Goal: Information Seeking & Learning: Learn about a topic

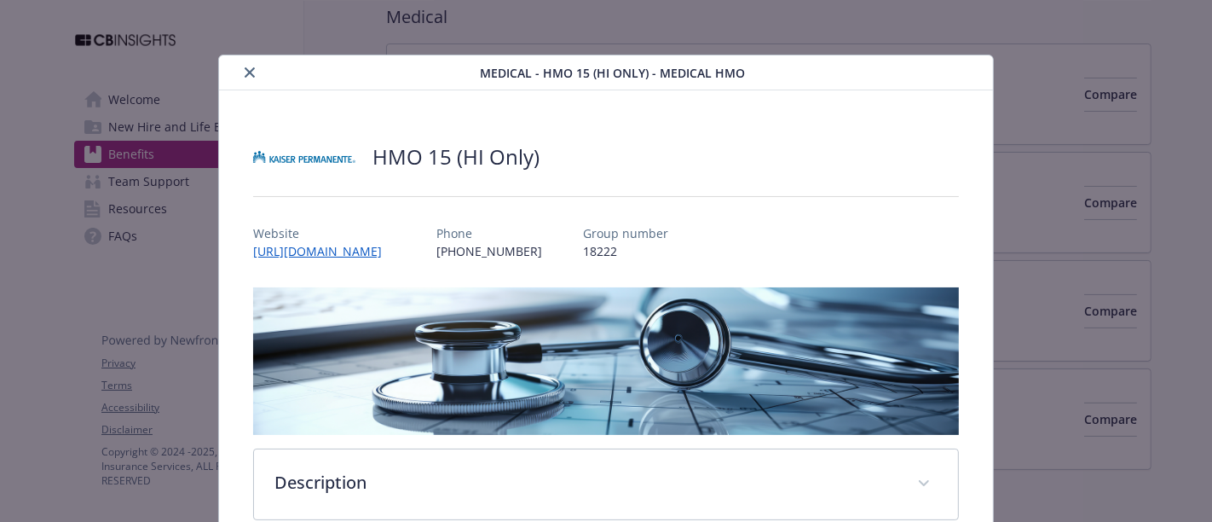
click at [246, 68] on icon "close" at bounding box center [250, 72] width 10 height 10
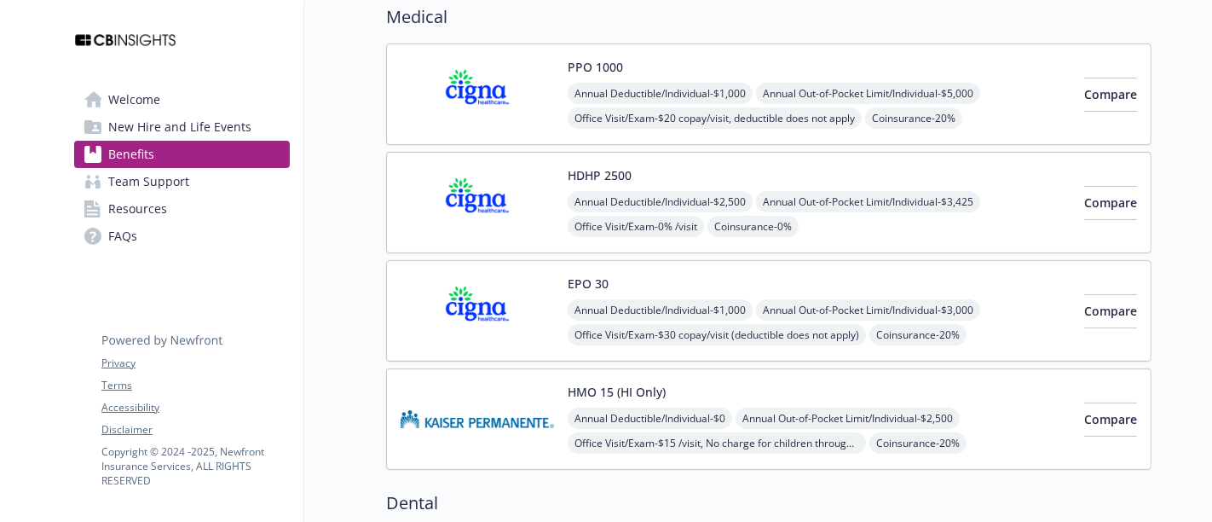
click at [189, 131] on span "New Hire and Life Events" at bounding box center [179, 126] width 143 height 27
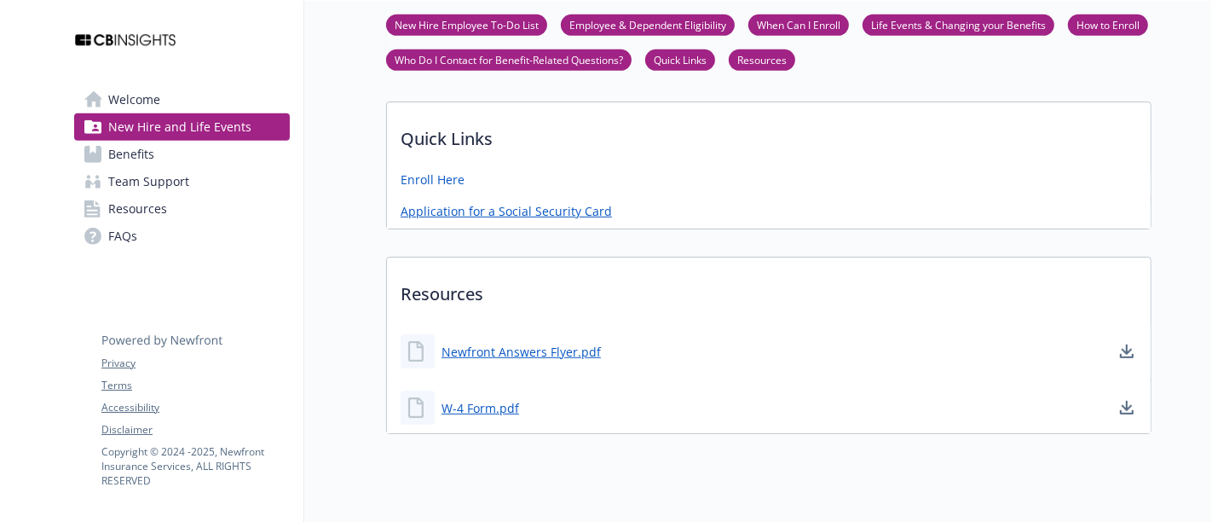
scroll to position [757, 0]
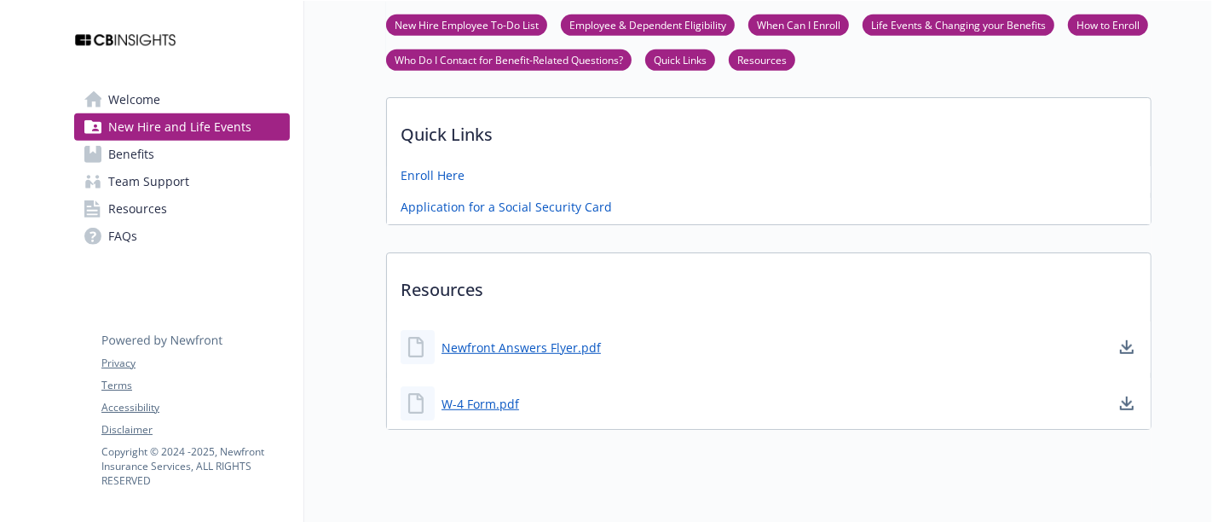
click at [215, 158] on link "Benefits" at bounding box center [182, 154] width 216 height 27
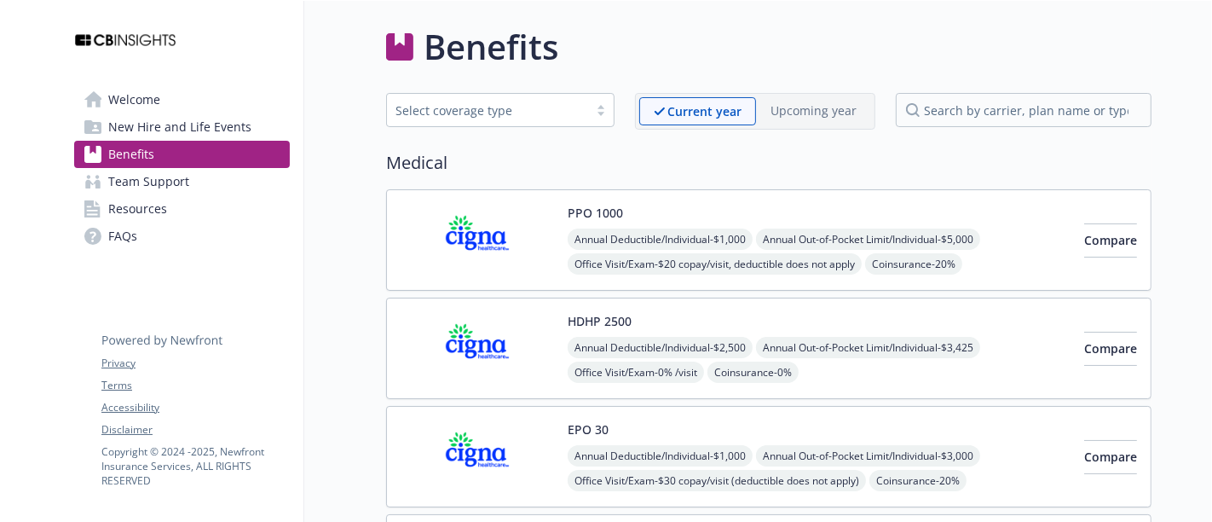
click at [495, 238] on img at bounding box center [477, 240] width 153 height 72
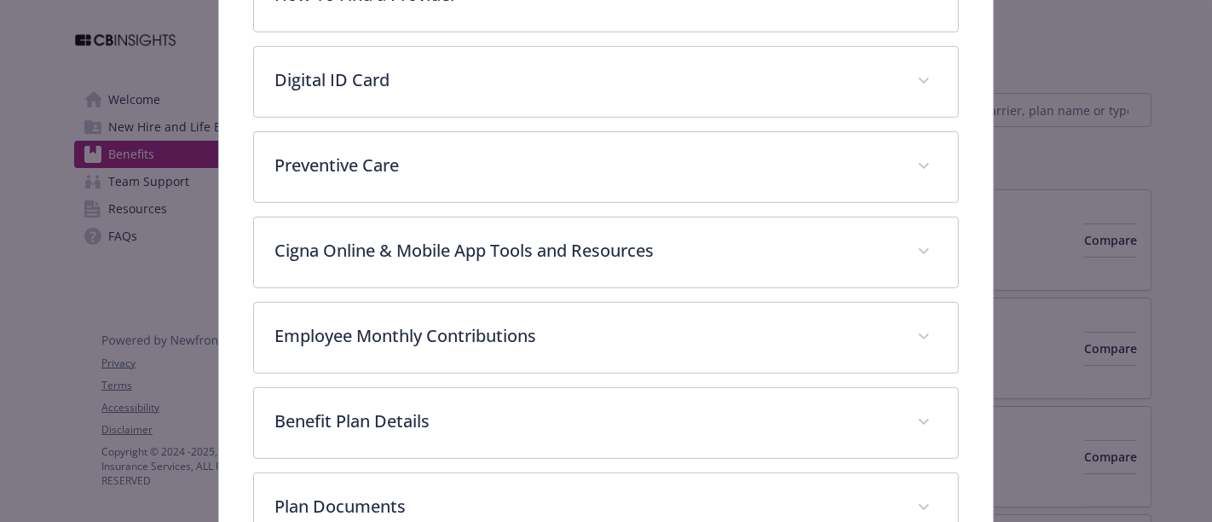
scroll to position [619, 0]
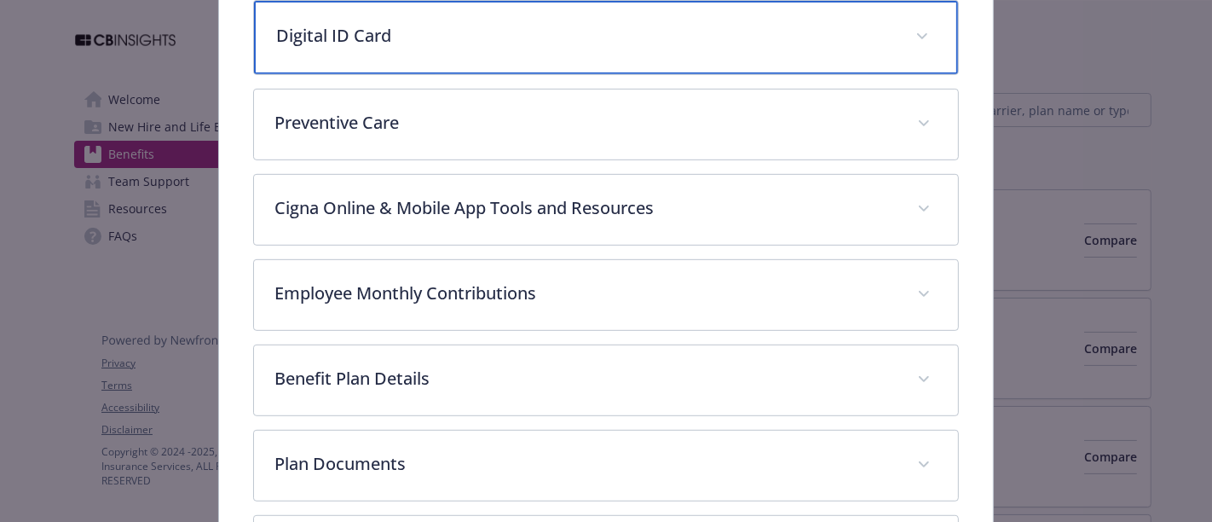
click at [410, 49] on div "Digital ID Card" at bounding box center [606, 37] width 704 height 73
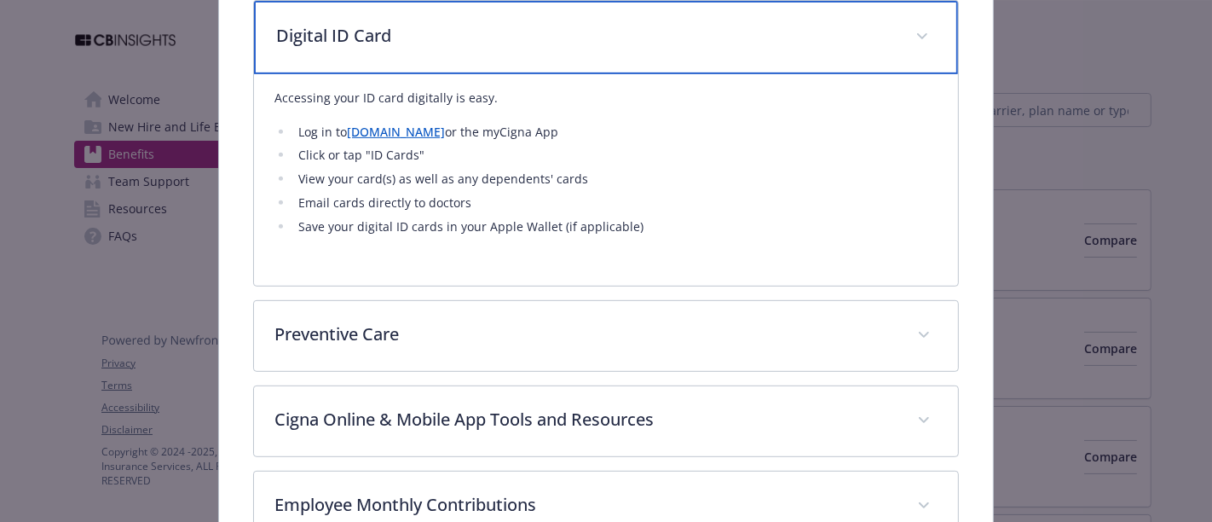
scroll to position [621, 0]
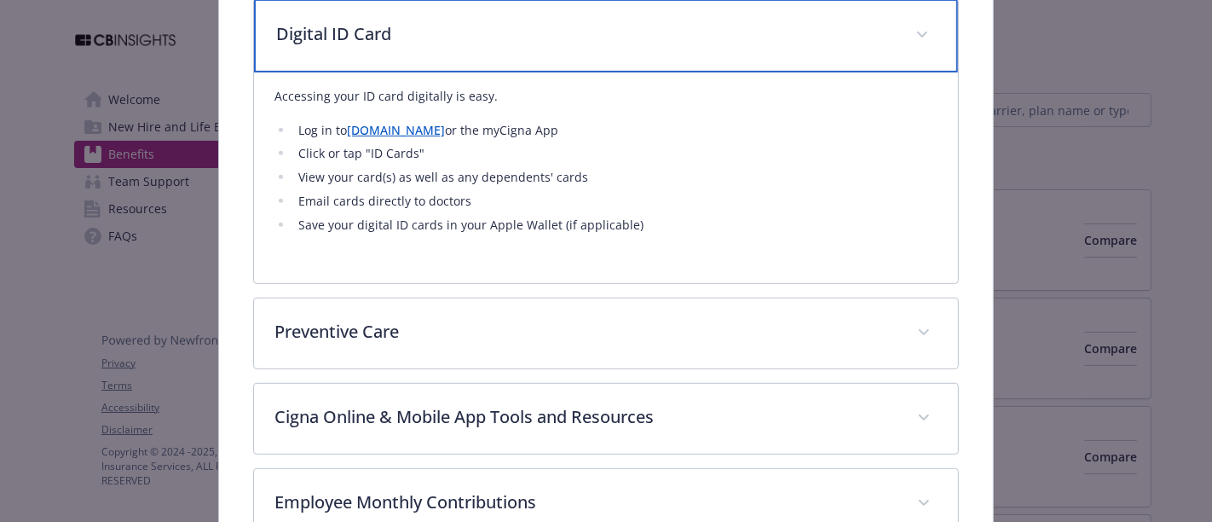
click at [426, 50] on div "Digital ID Card" at bounding box center [606, 35] width 704 height 73
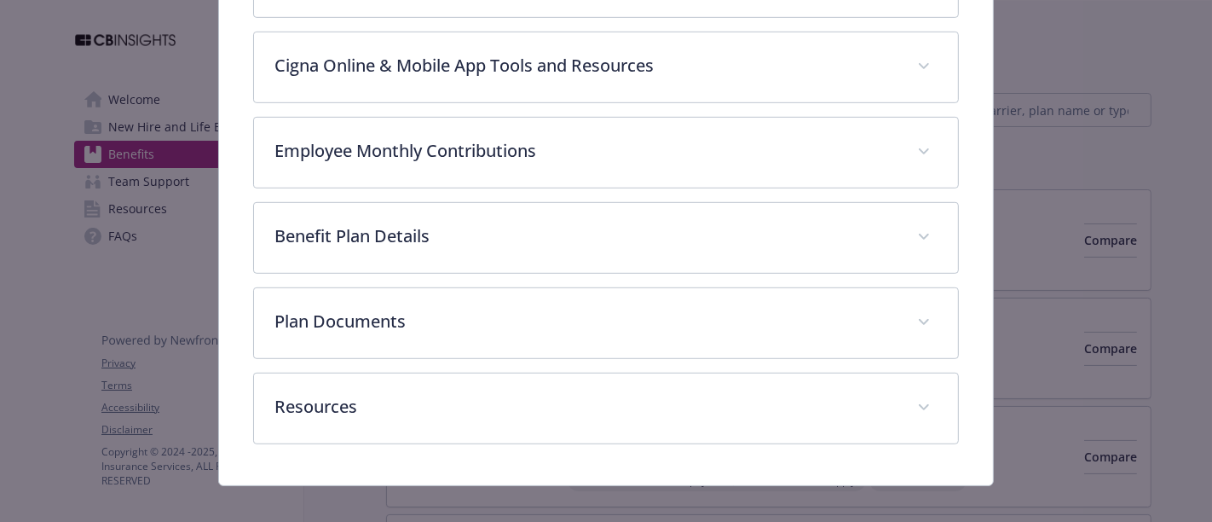
scroll to position [768, 0]
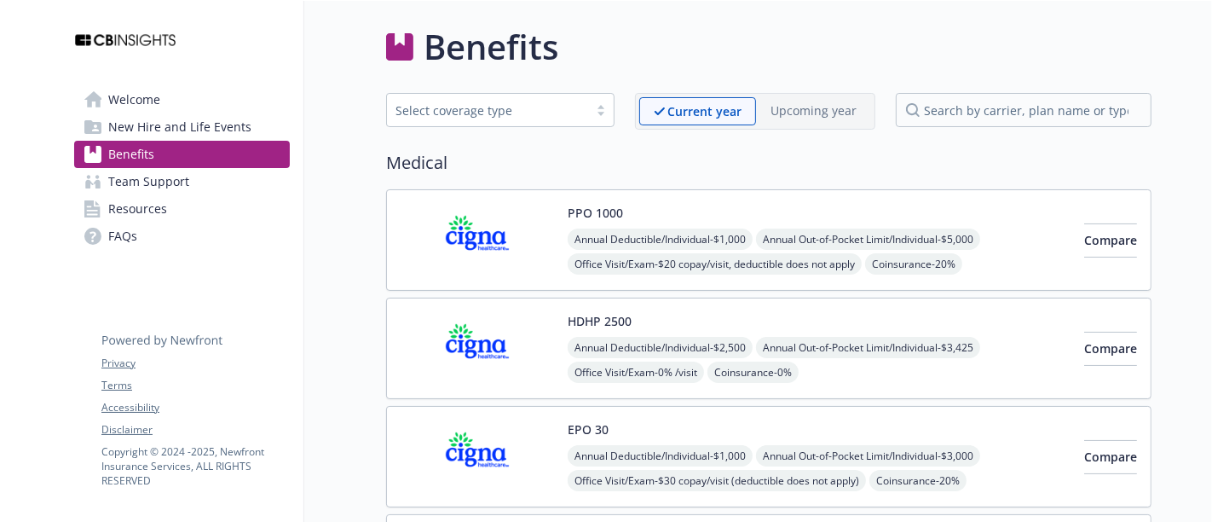
click at [170, 179] on span "Team Support" at bounding box center [148, 181] width 81 height 27
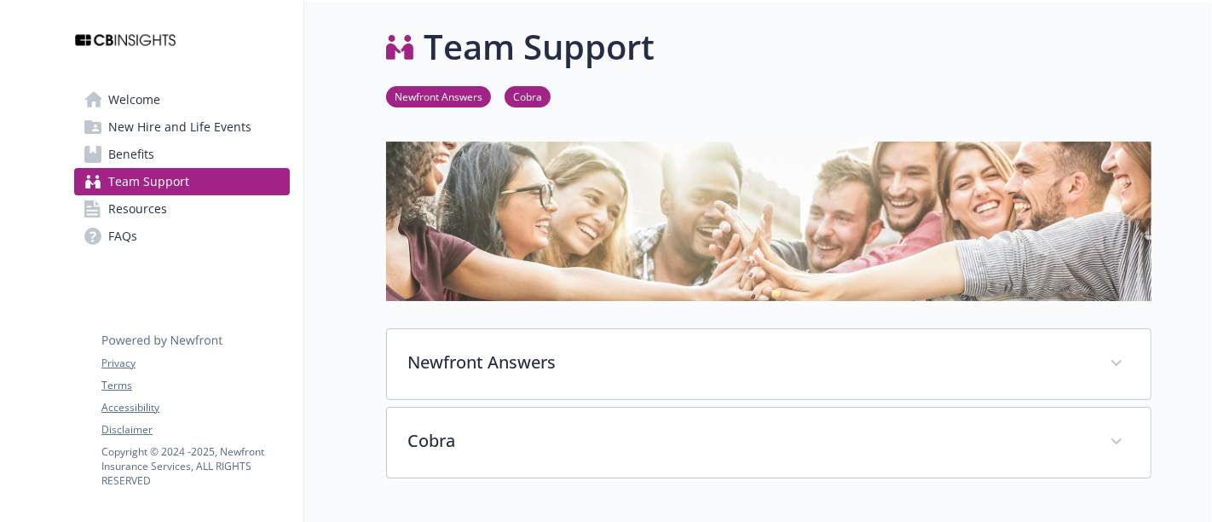
scroll to position [95, 0]
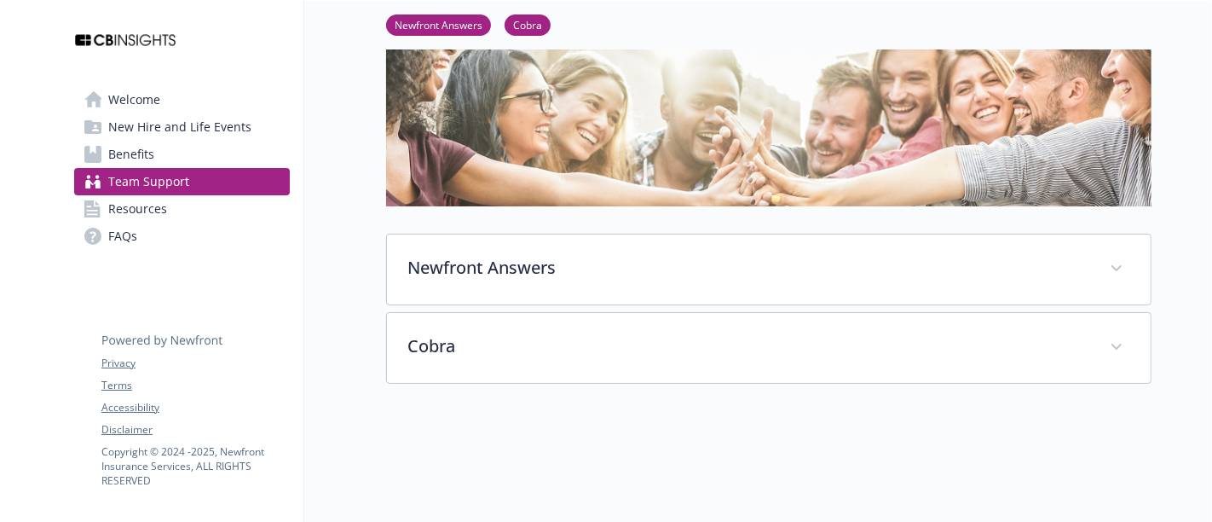
click at [162, 201] on span "Resources" at bounding box center [137, 208] width 59 height 27
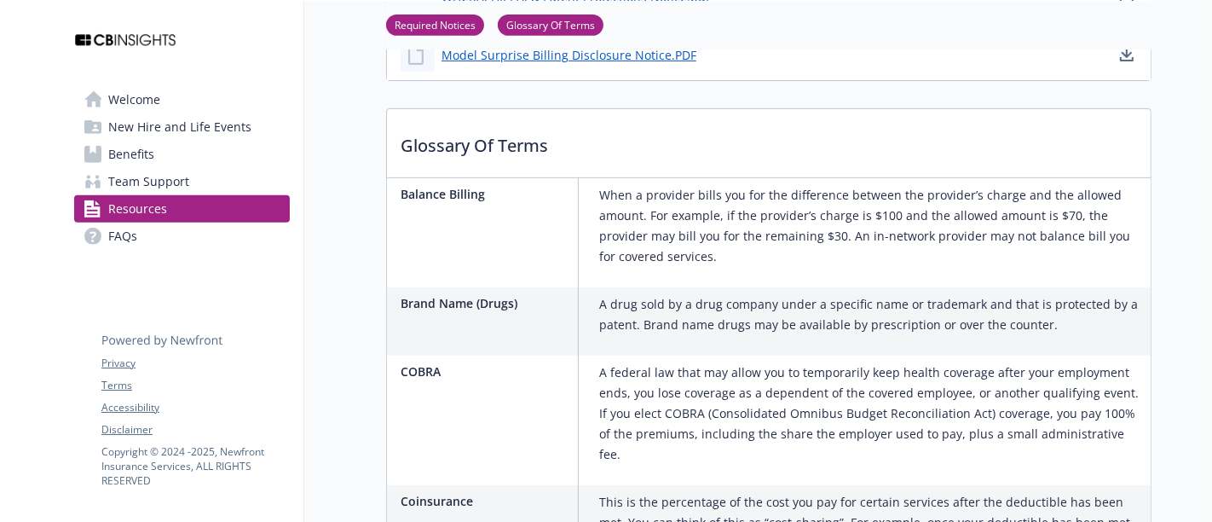
scroll to position [663, 0]
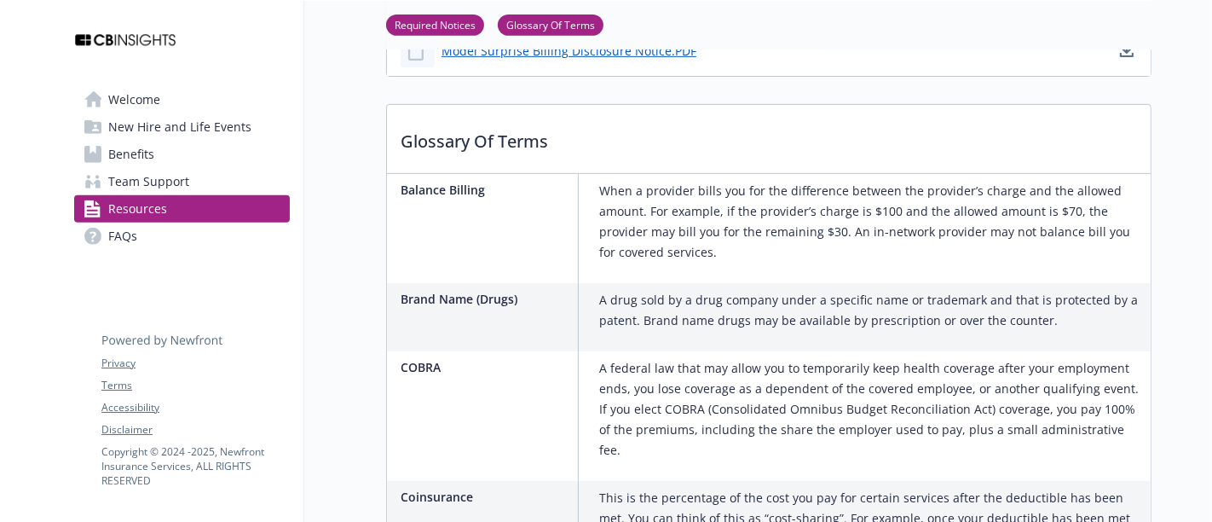
click at [166, 106] on link "Welcome" at bounding box center [182, 99] width 216 height 27
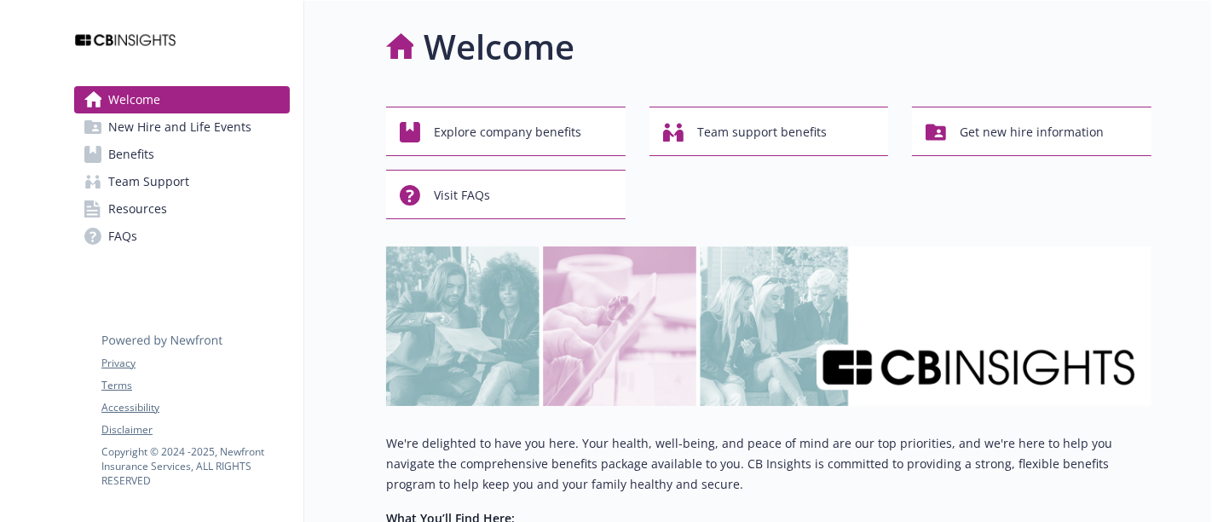
click at [152, 97] on span "Welcome" at bounding box center [134, 99] width 52 height 27
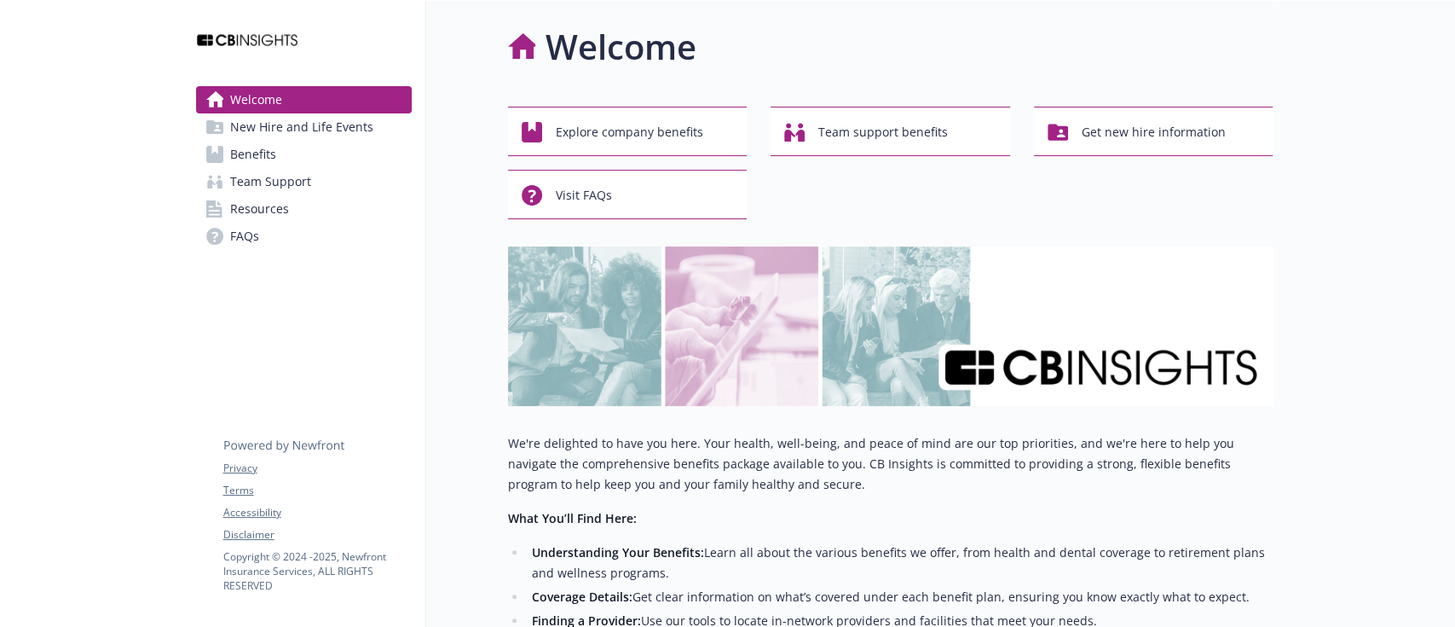
click at [1212, 94] on div at bounding box center [1365, 505] width 182 height 1009
click at [258, 133] on span "New Hire and Life Events" at bounding box center [301, 126] width 143 height 27
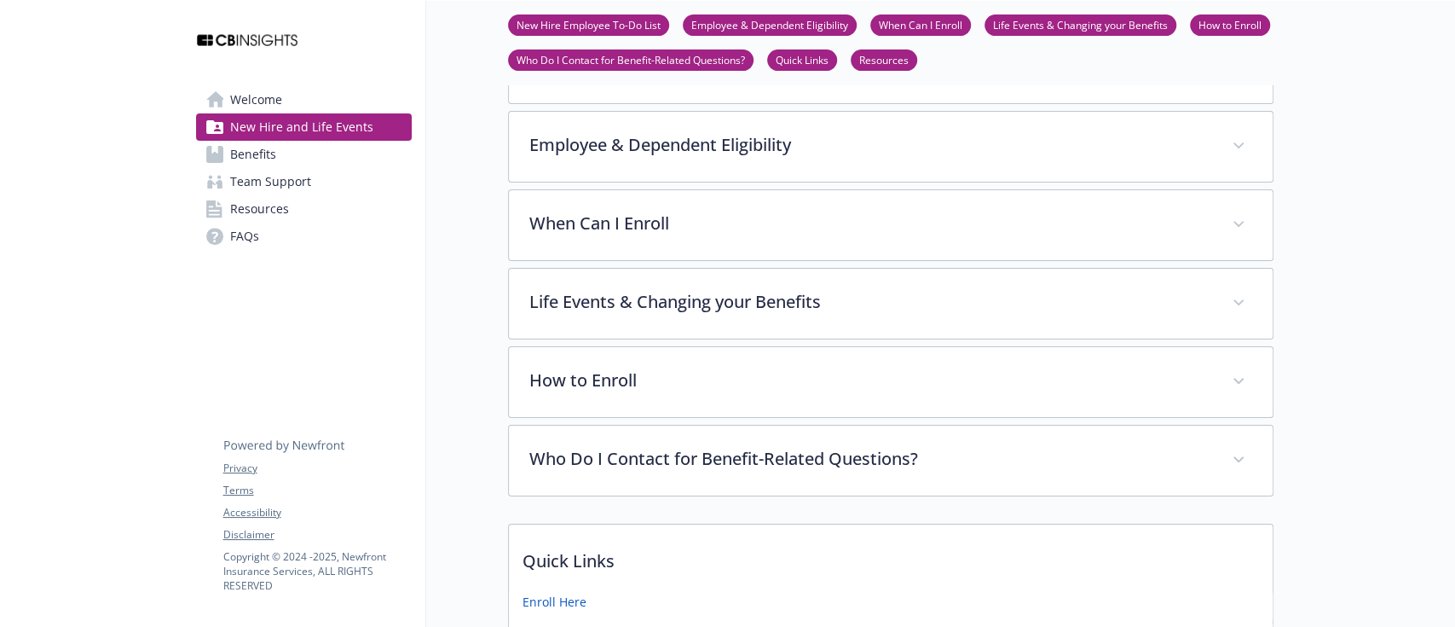
scroll to position [454, 0]
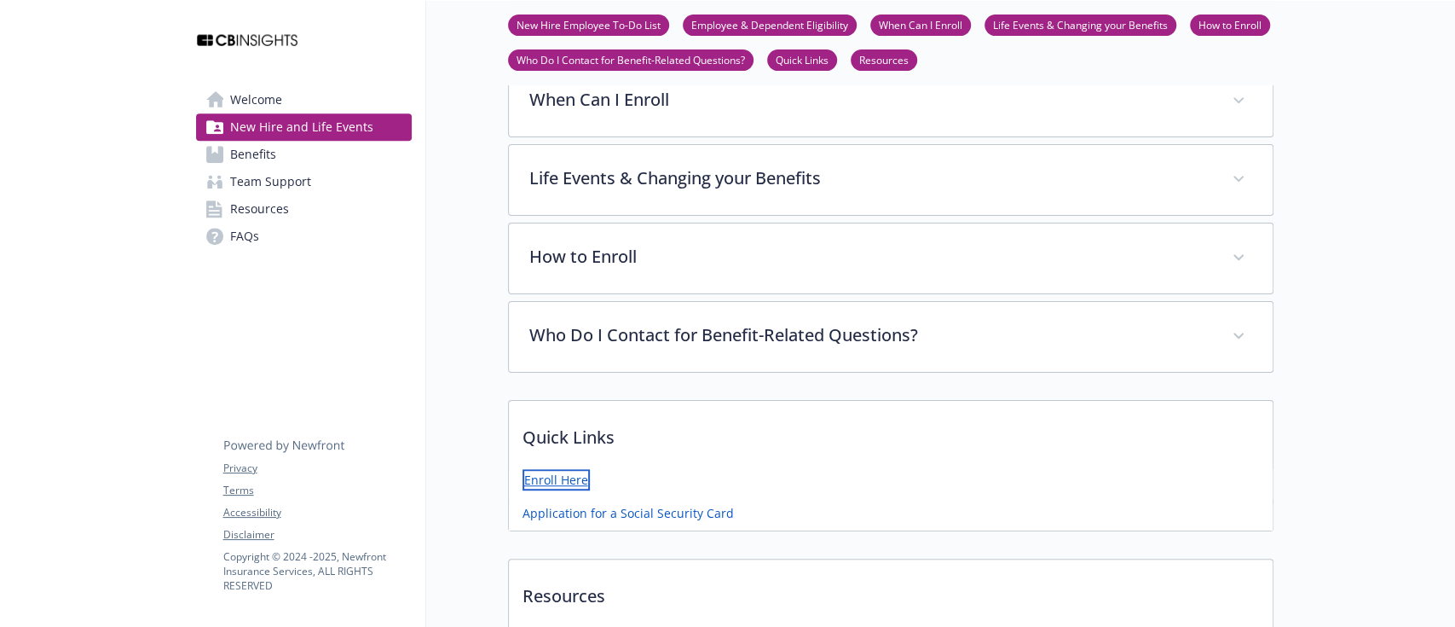
click at [569, 482] on link "Enroll Here" at bounding box center [556, 479] width 67 height 21
click at [327, 163] on link "Benefits" at bounding box center [304, 154] width 216 height 27
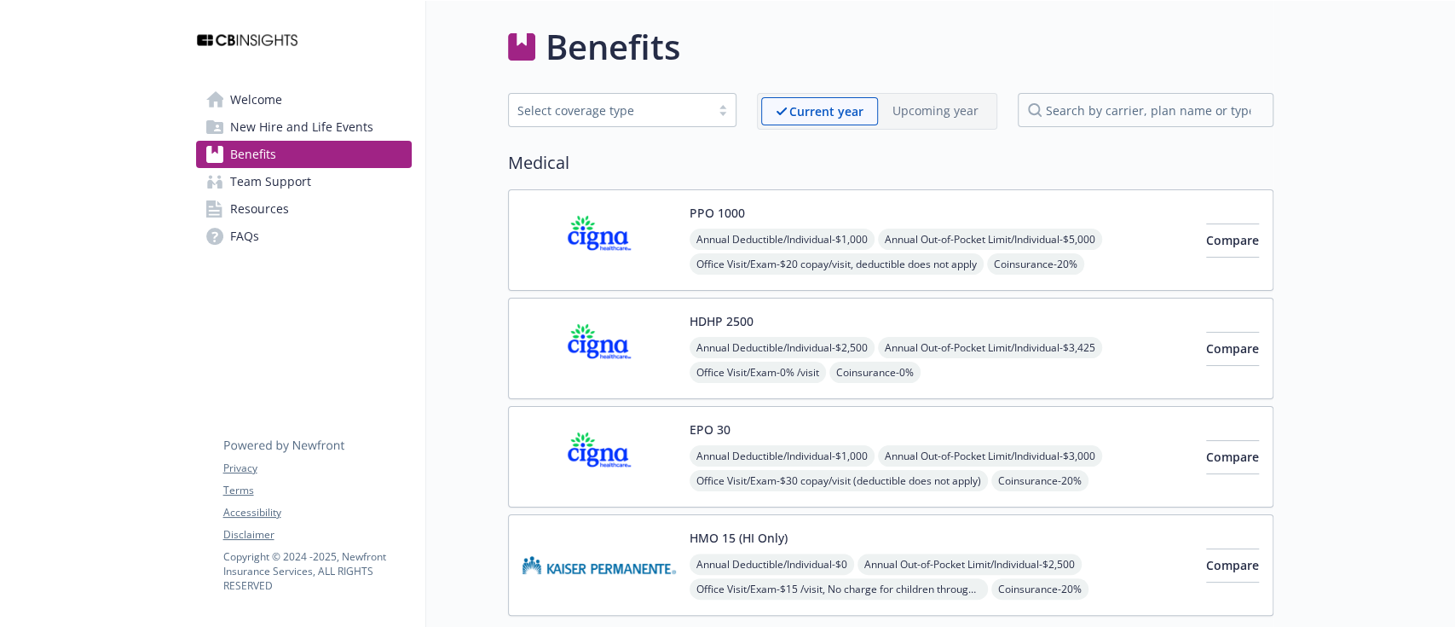
click at [597, 472] on img at bounding box center [599, 456] width 153 height 72
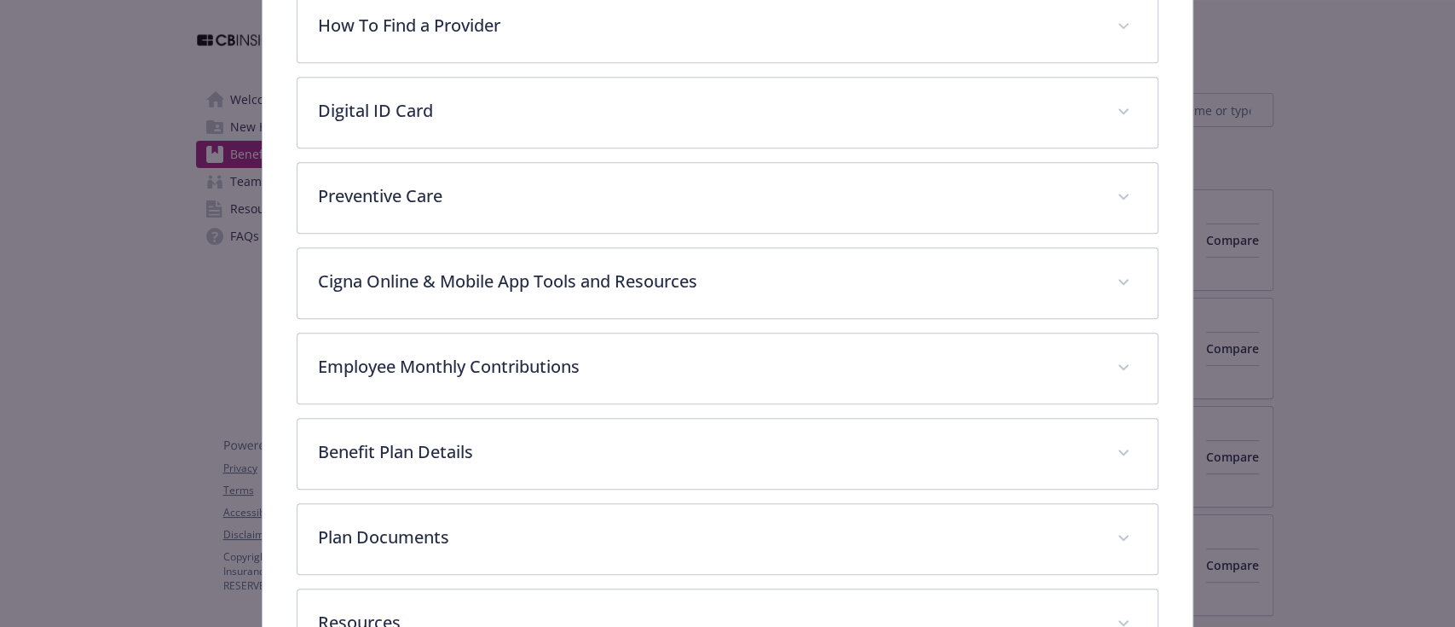
scroll to position [699, 0]
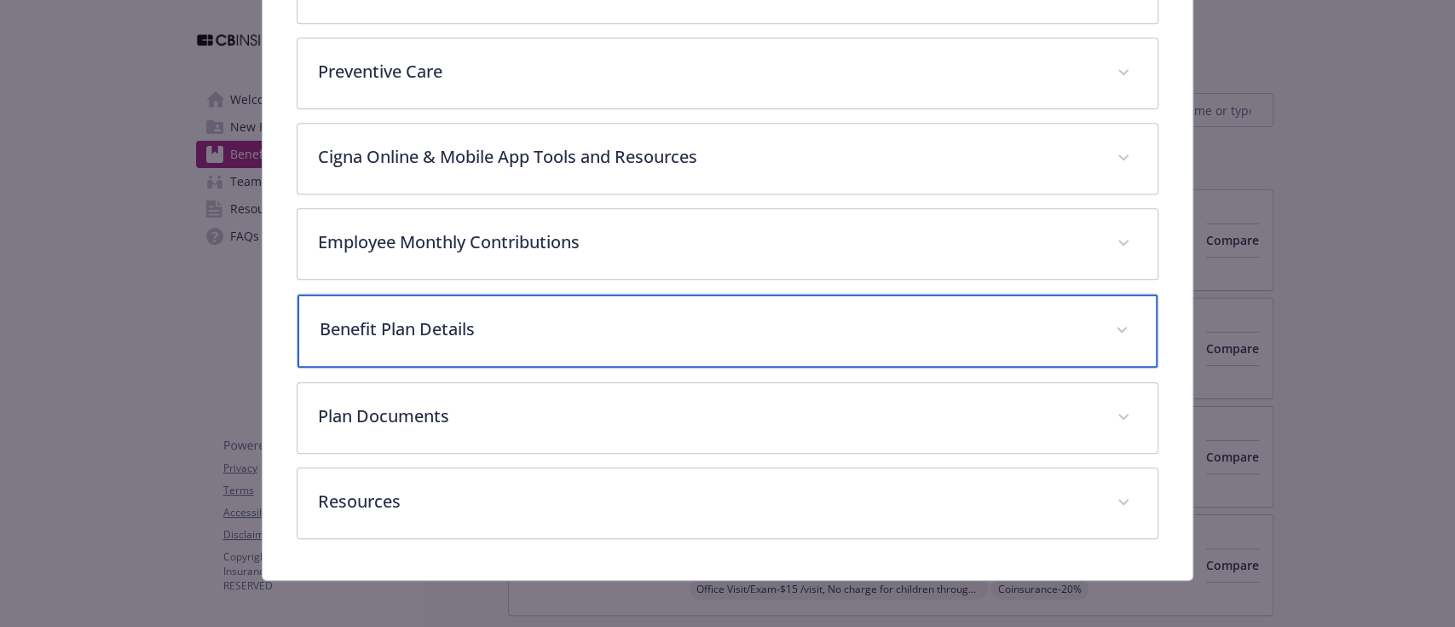
click at [484, 325] on p "Benefit Plan Details" at bounding box center [707, 329] width 774 height 26
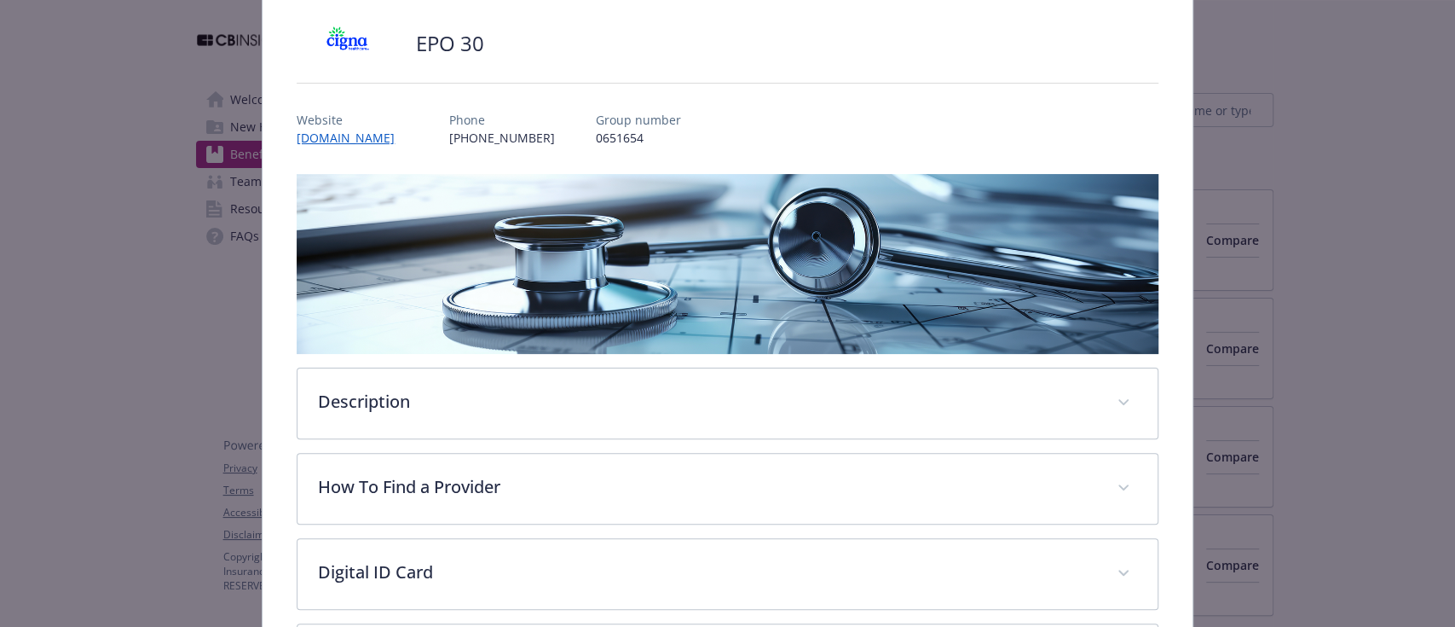
scroll to position [0, 0]
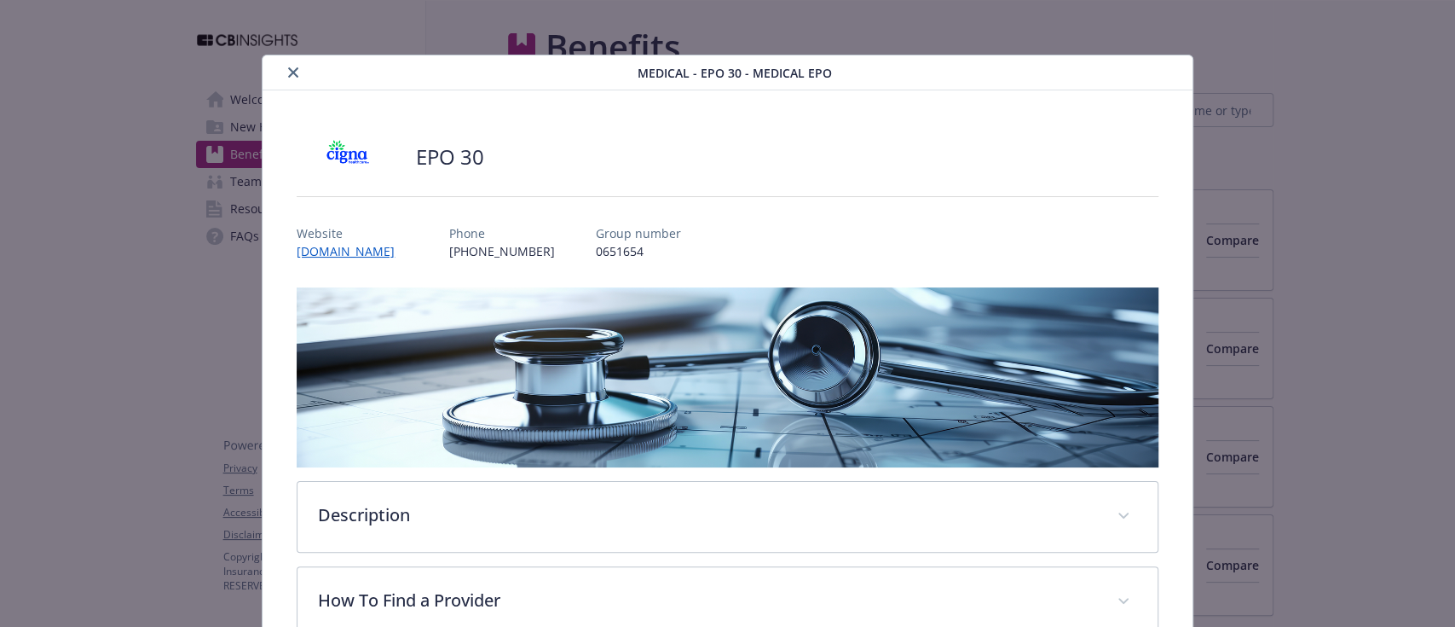
click at [284, 74] on button "close" at bounding box center [293, 72] width 20 height 20
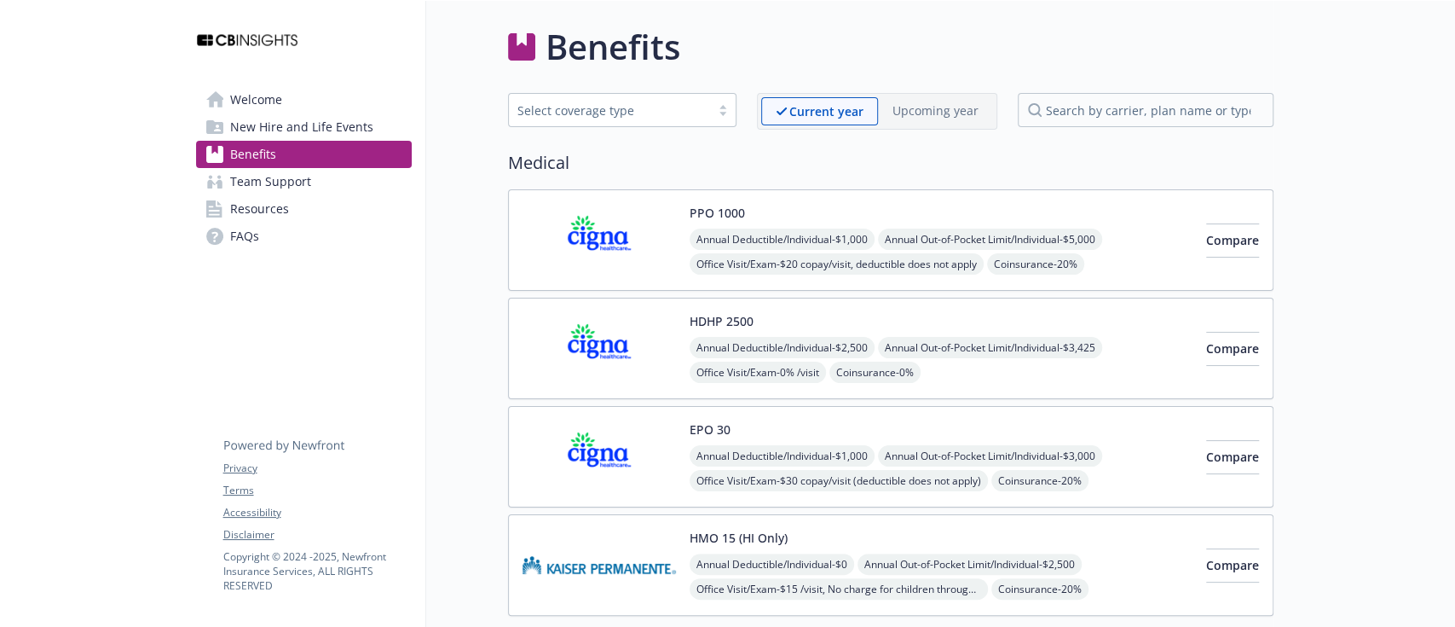
click at [604, 339] on img at bounding box center [599, 348] width 153 height 72
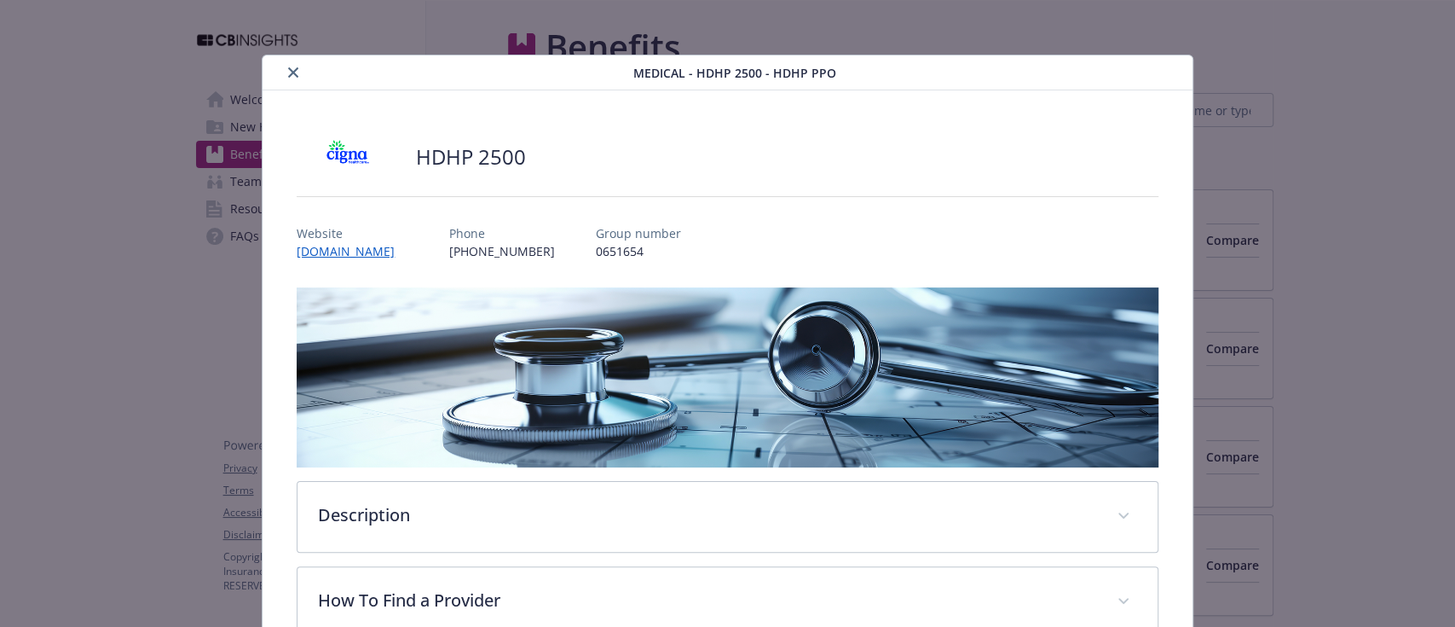
scroll to position [50, 0]
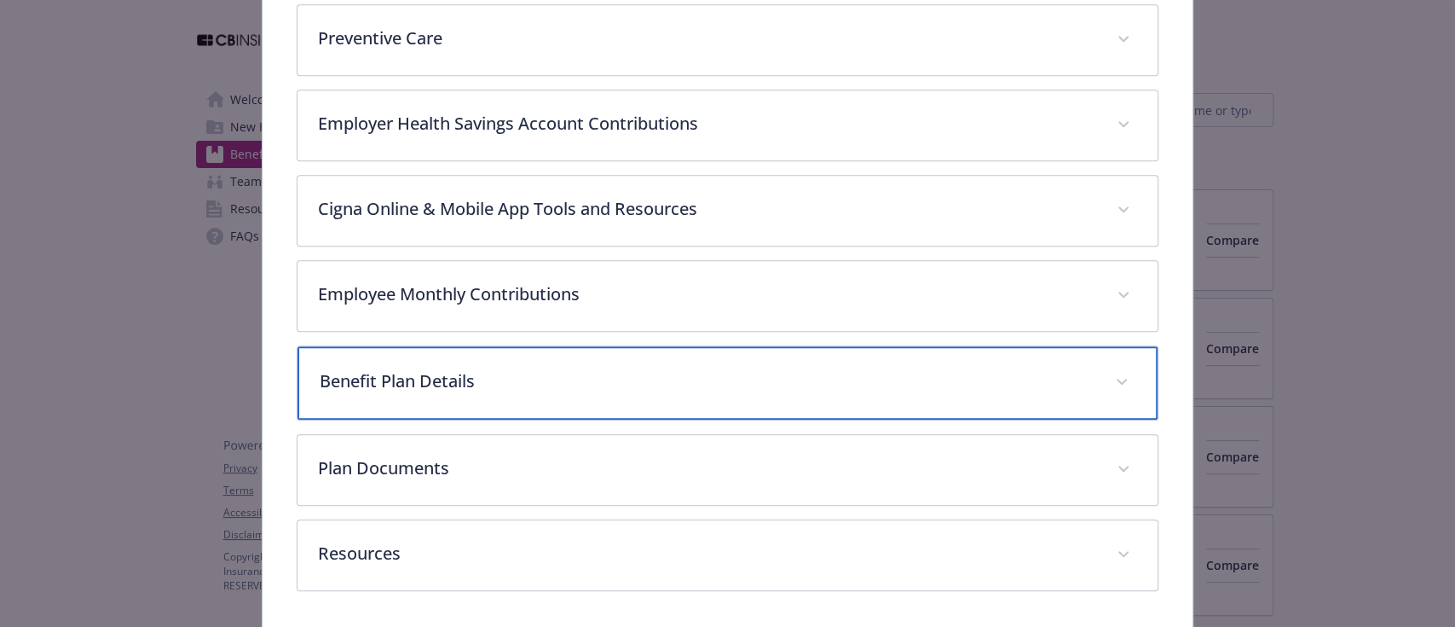
click at [433, 390] on div "Benefit Plan Details" at bounding box center [727, 382] width 859 height 73
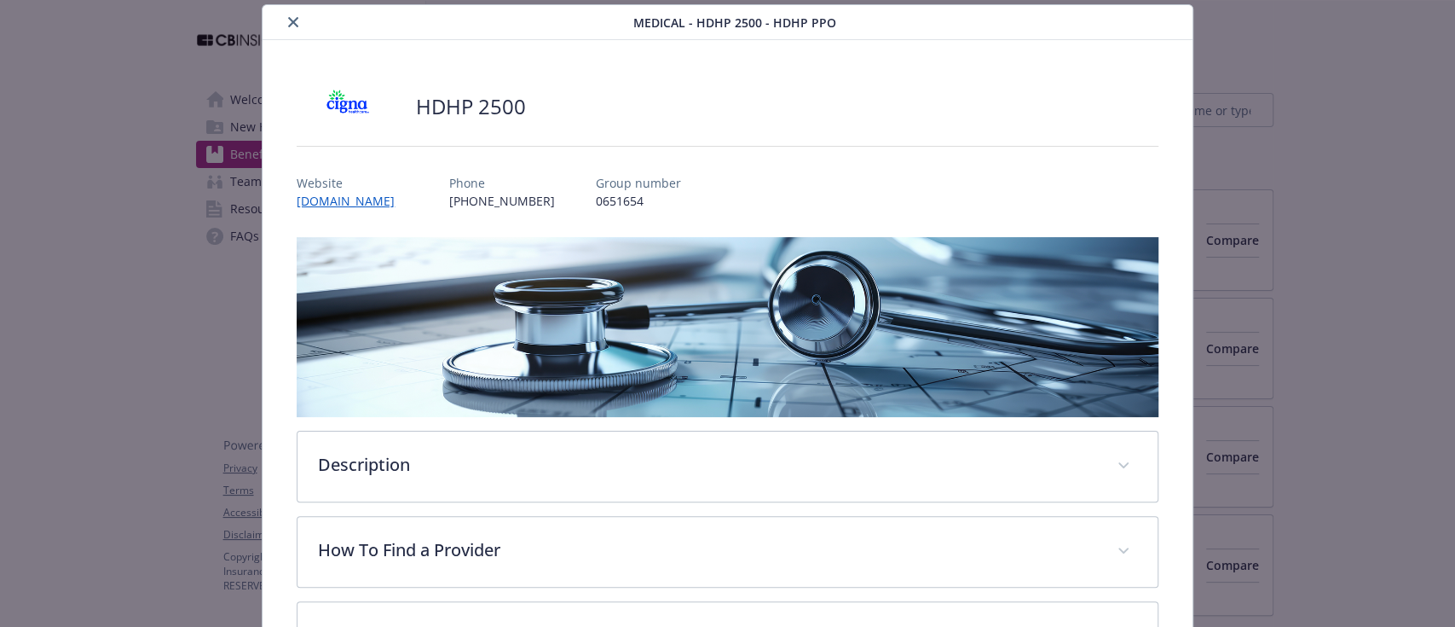
click at [284, 20] on button "close" at bounding box center [293, 22] width 20 height 20
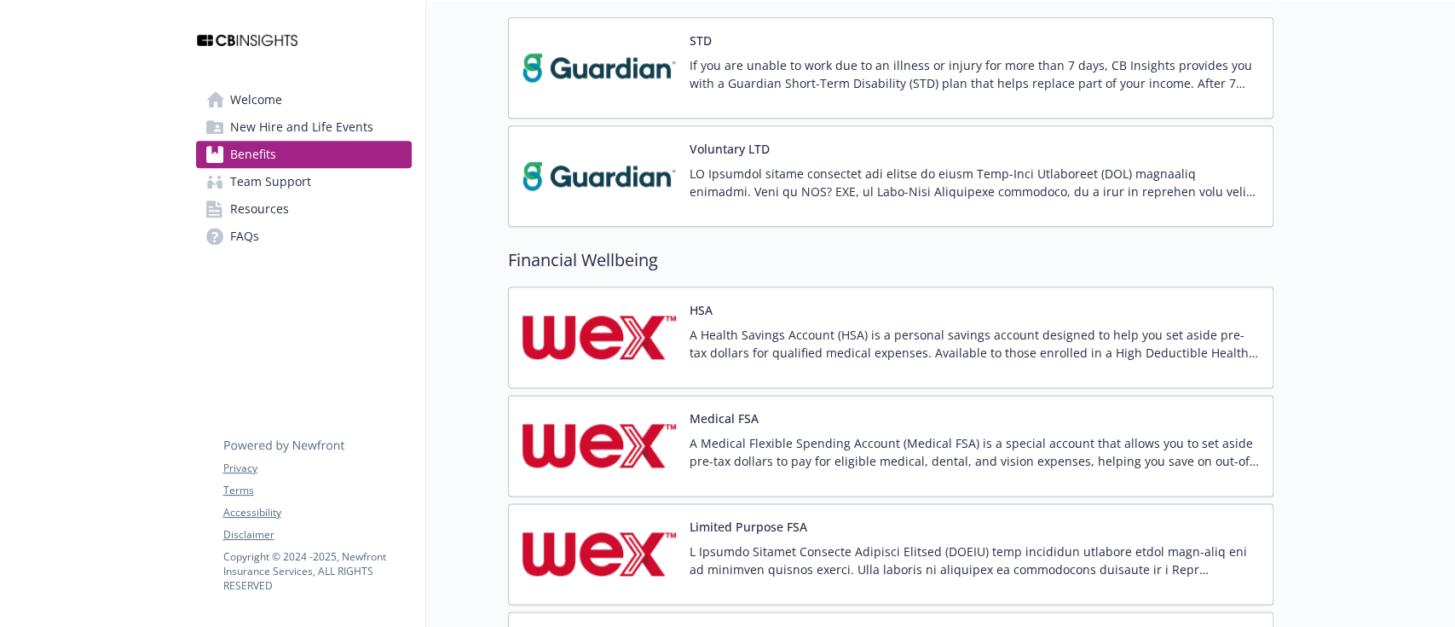
scroll to position [1023, 0]
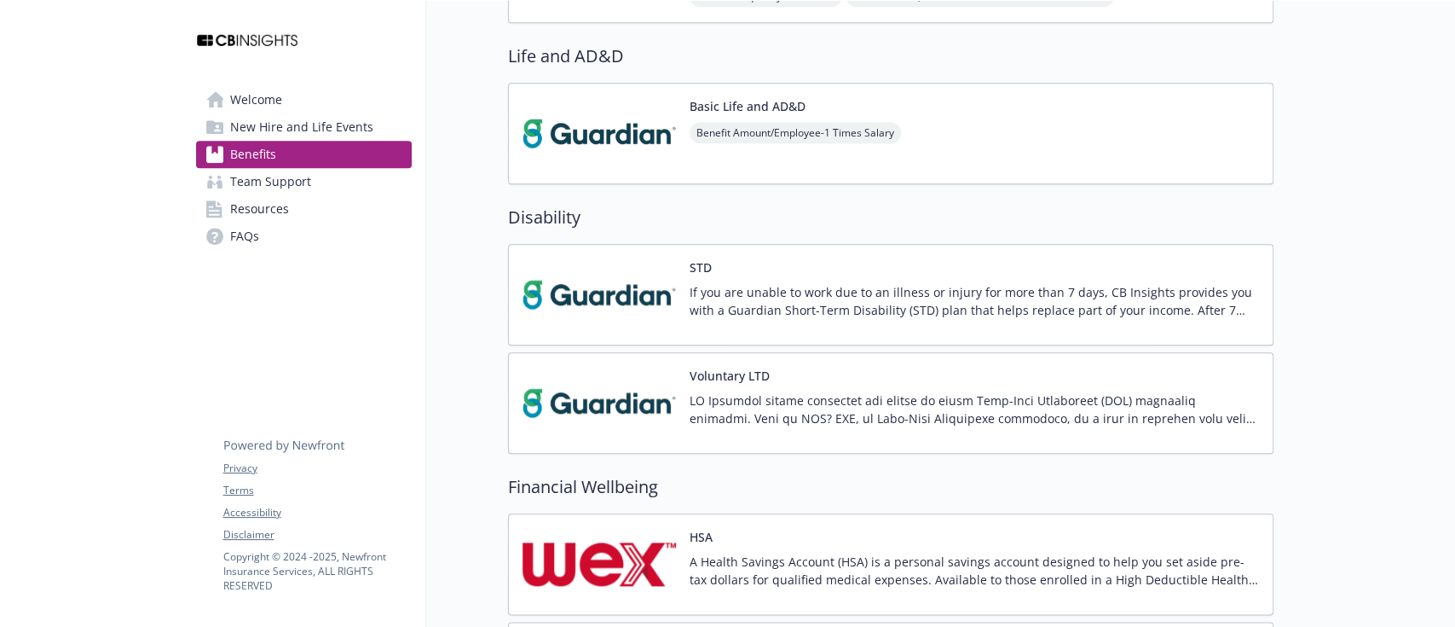
click at [605, 288] on img at bounding box center [599, 294] width 153 height 72
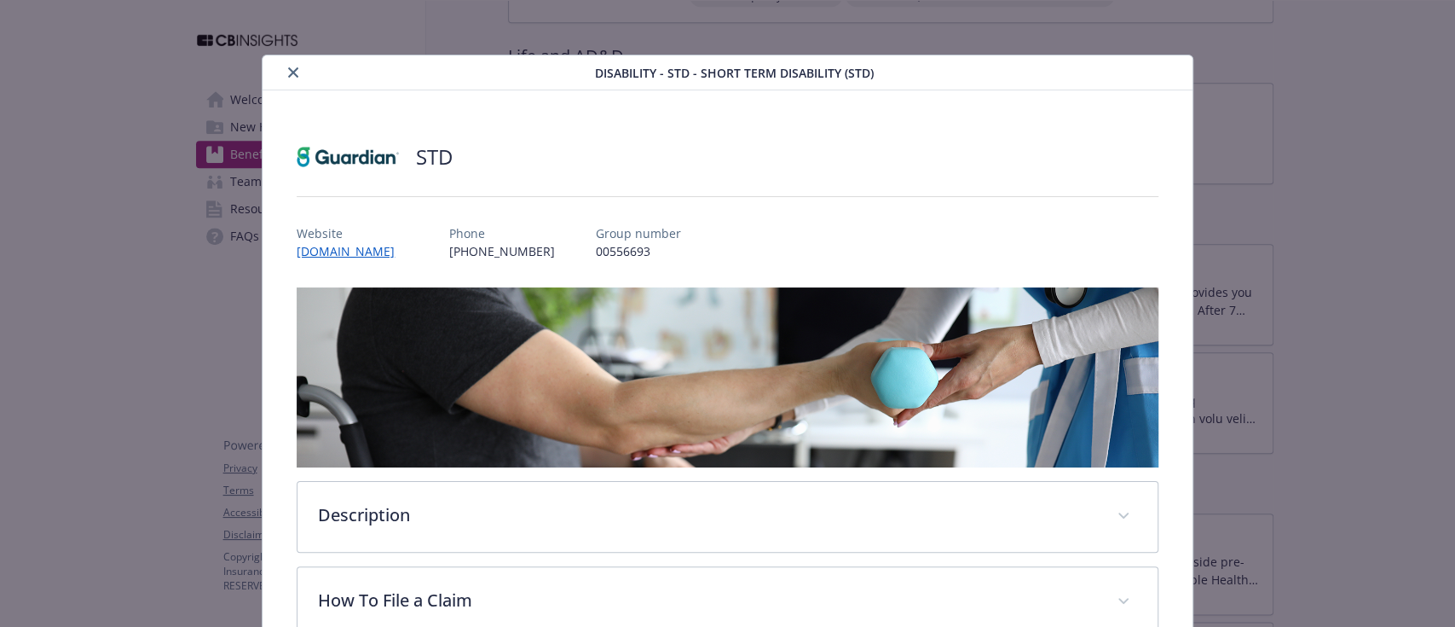
scroll to position [37, 0]
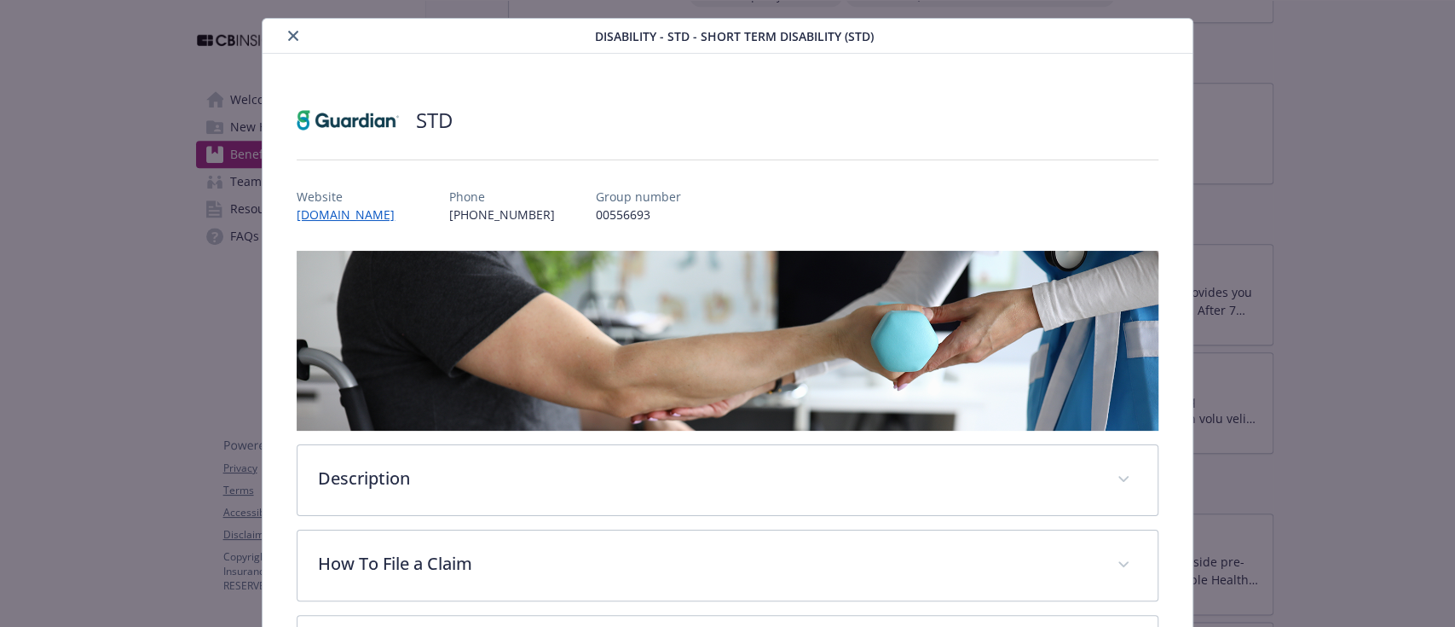
click at [284, 35] on button "close" at bounding box center [293, 36] width 20 height 20
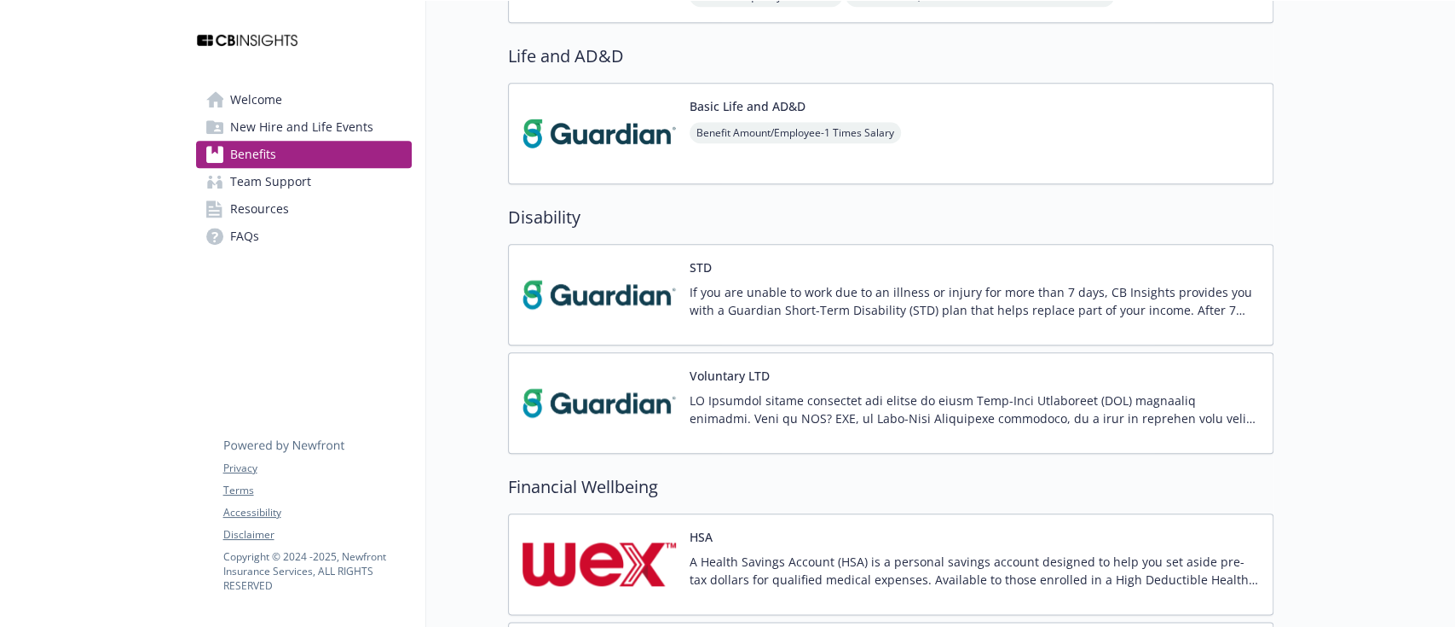
click at [273, 101] on span "Welcome" at bounding box center [256, 99] width 52 height 27
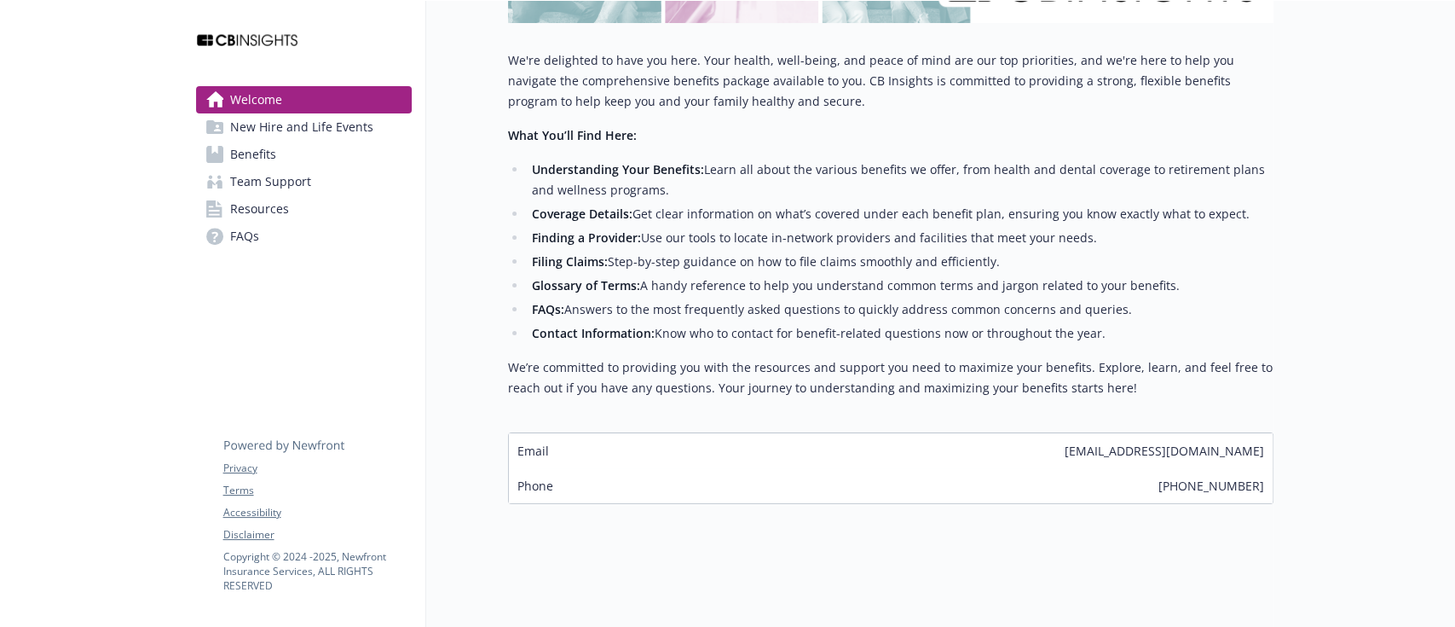
scroll to position [400, 0]
click at [755, 521] on div "Welcome Explore company benefits Team support benefits Get new hire information…" at bounding box center [850, 122] width 848 height 1009
